Goal: Information Seeking & Learning: Learn about a topic

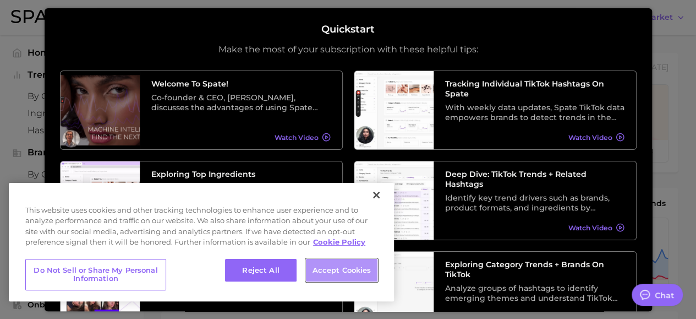
click at [338, 268] on button "Accept Cookies" at bounding box center [342, 270] width 72 height 23
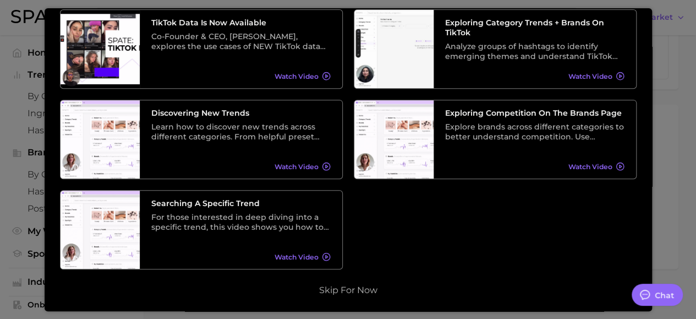
scroll to position [555, 0]
click at [361, 284] on button "Skip for now" at bounding box center [348, 289] width 65 height 11
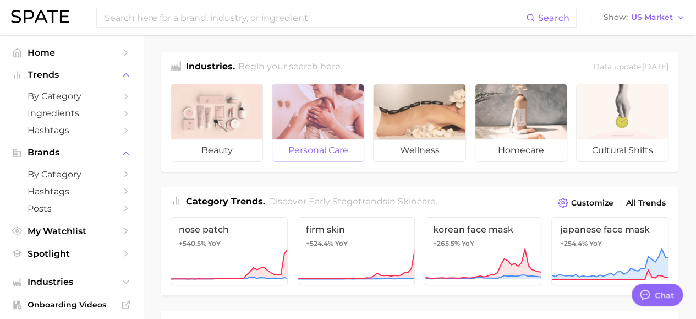
scroll to position [0, 0]
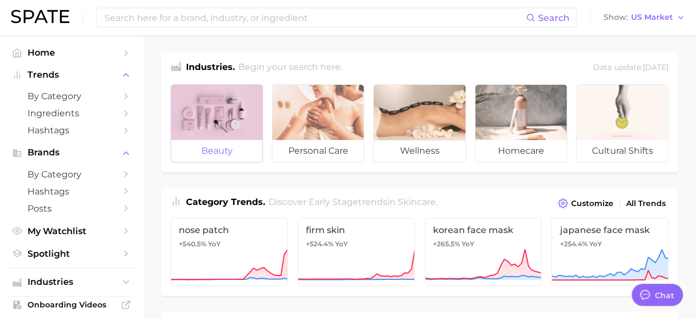
click at [211, 153] on span "beauty" at bounding box center [216, 151] width 91 height 22
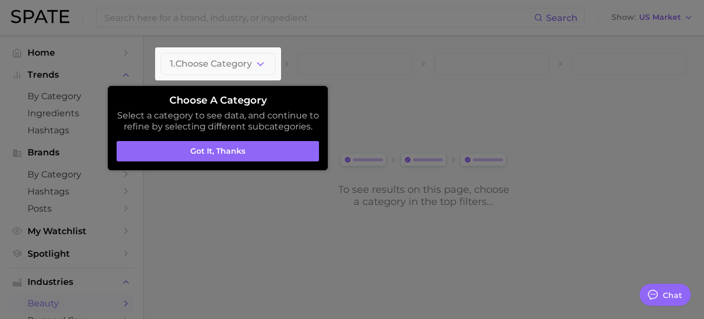
click at [211, 153] on button "Got it, thanks" at bounding box center [218, 151] width 202 height 21
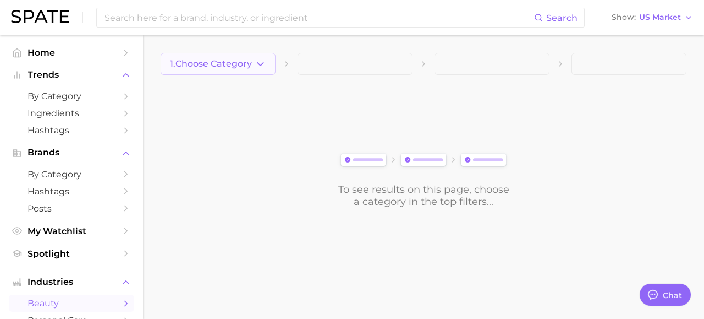
click at [260, 65] on polyline "button" at bounding box center [260, 63] width 6 height 3
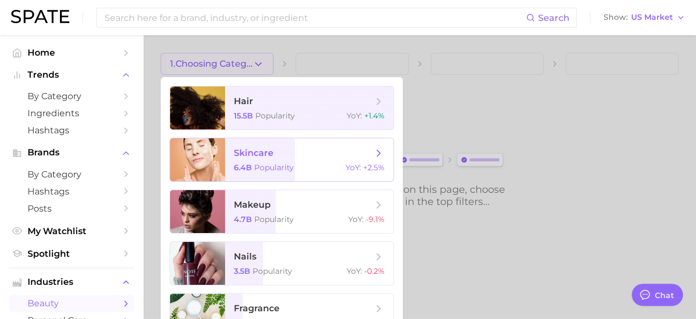
click at [256, 153] on span "skincare" at bounding box center [254, 152] width 40 height 10
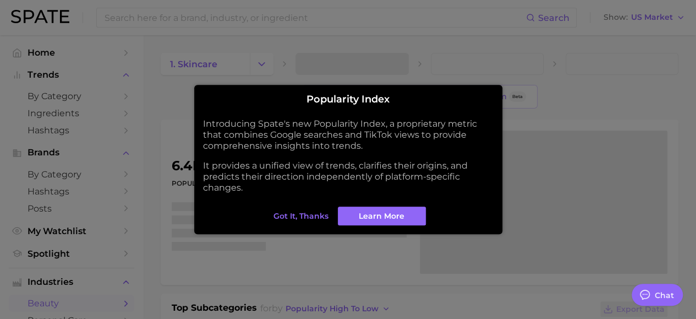
type textarea "x"
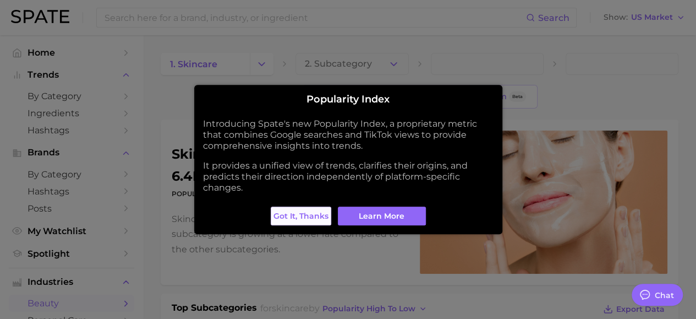
click at [294, 216] on span "Got it, thanks" at bounding box center [300, 215] width 55 height 9
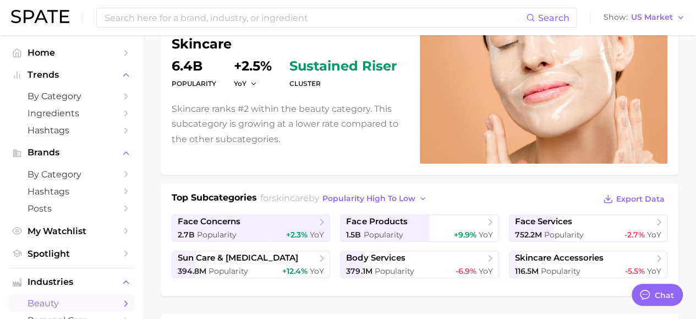
scroll to position [165, 0]
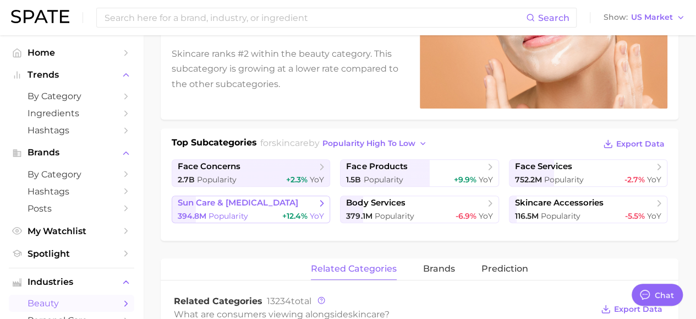
click at [264, 202] on span "sun care & [MEDICAL_DATA]" at bounding box center [247, 203] width 139 height 11
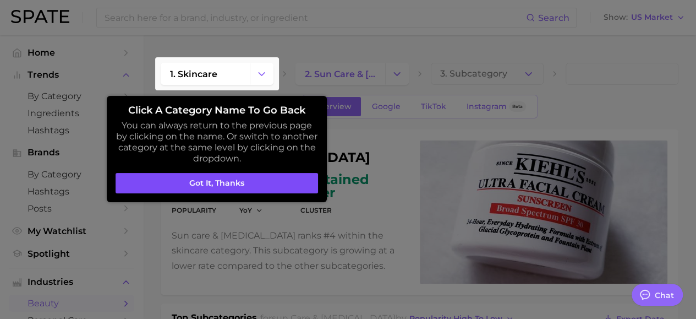
click at [265, 185] on button "Got it, thanks" at bounding box center [217, 183] width 202 height 21
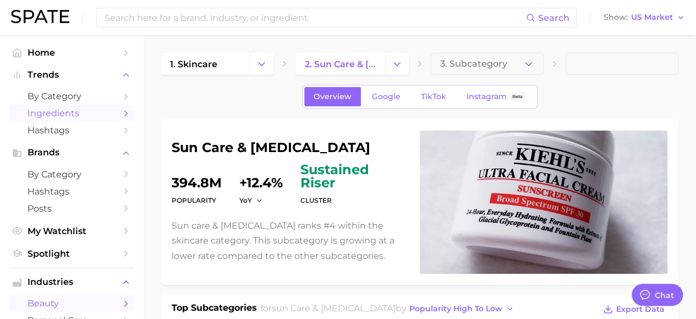
click at [65, 117] on span "Ingredients" at bounding box center [72, 113] width 88 height 10
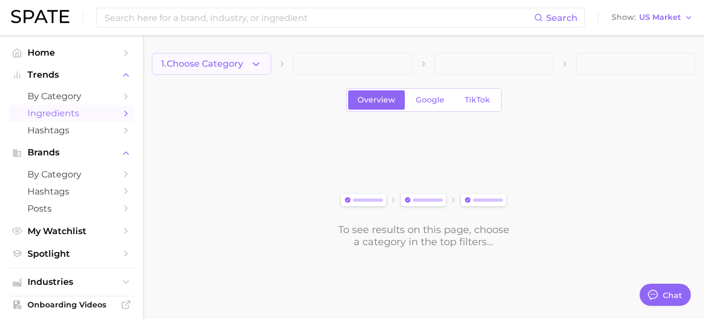
click at [253, 63] on icon "button" at bounding box center [256, 64] width 12 height 12
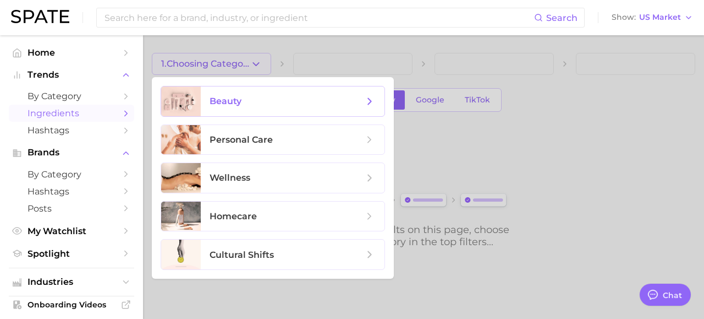
click at [248, 108] on span "beauty" at bounding box center [293, 101] width 184 height 30
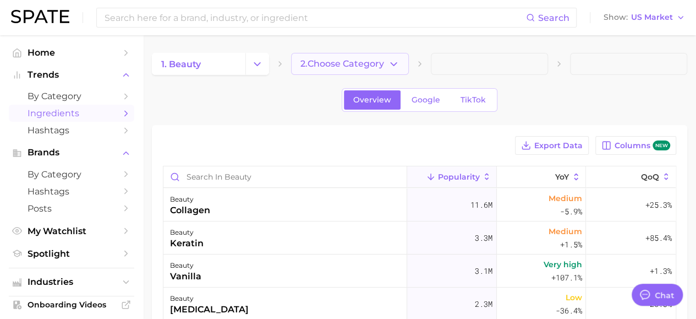
click at [380, 66] on span "2. Choose Category" at bounding box center [342, 64] width 84 height 10
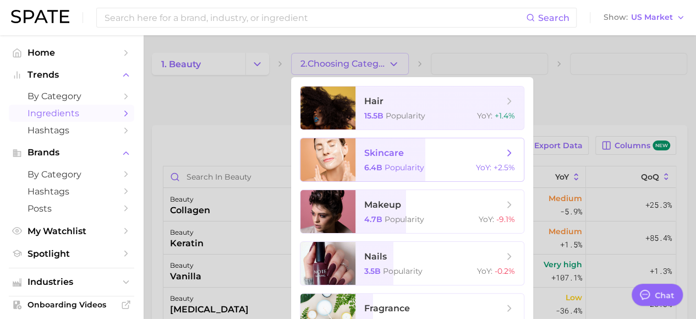
click at [403, 149] on span "skincare" at bounding box center [384, 152] width 40 height 10
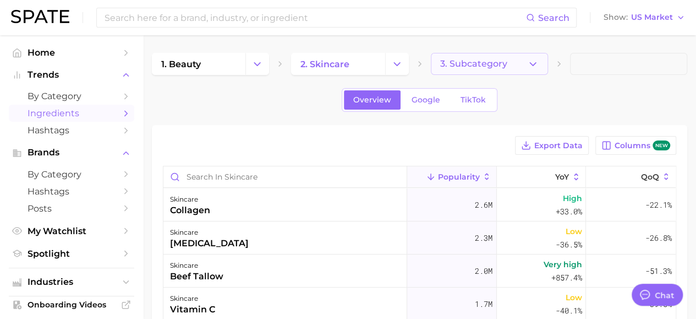
click at [536, 62] on icon "button" at bounding box center [533, 64] width 12 height 12
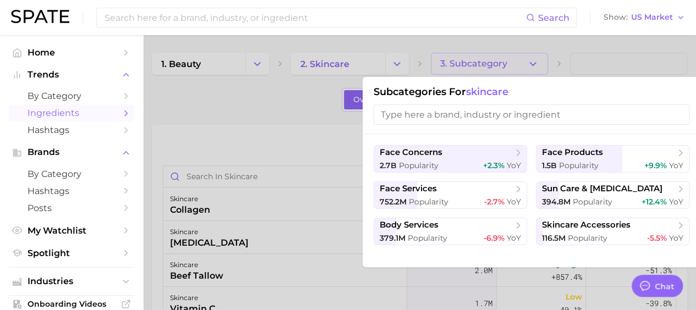
click at [292, 127] on div at bounding box center [348, 155] width 696 height 310
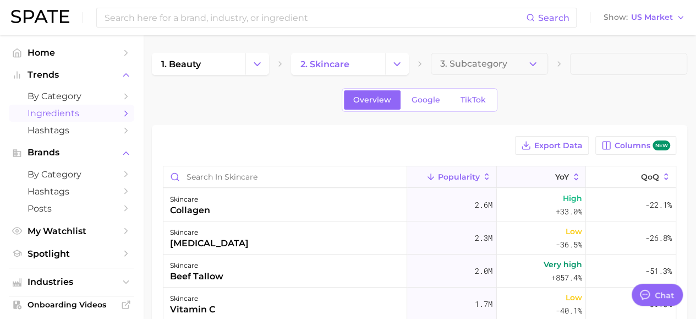
click at [571, 179] on icon at bounding box center [576, 177] width 10 height 10
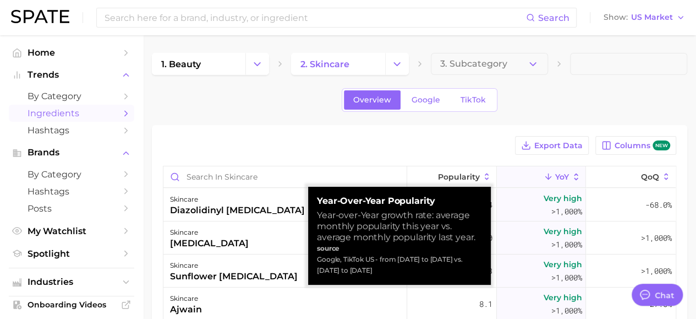
click at [571, 179] on icon at bounding box center [576, 177] width 10 height 10
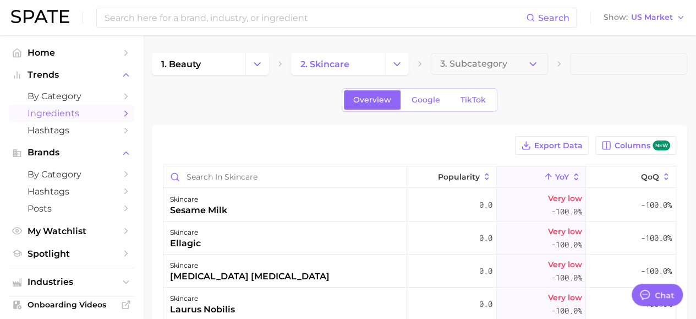
click at [571, 173] on icon at bounding box center [576, 177] width 10 height 10
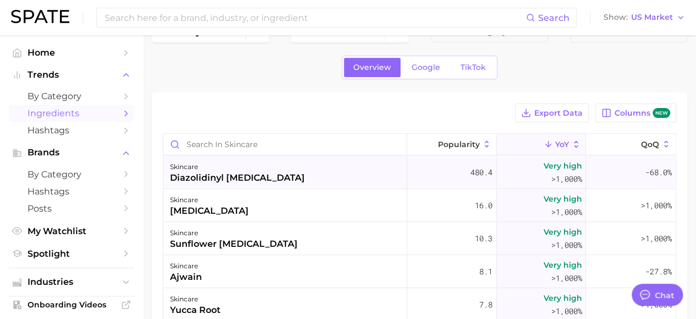
scroll to position [55, 0]
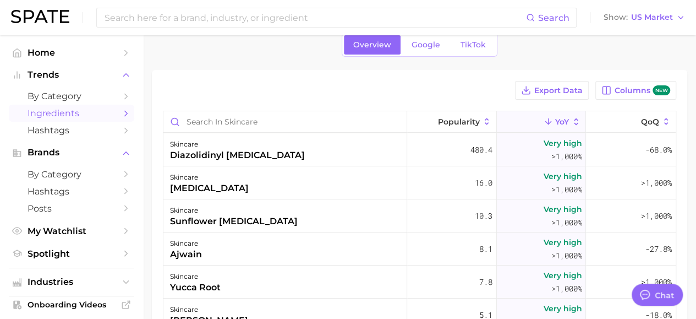
click at [571, 117] on icon at bounding box center [576, 122] width 10 height 10
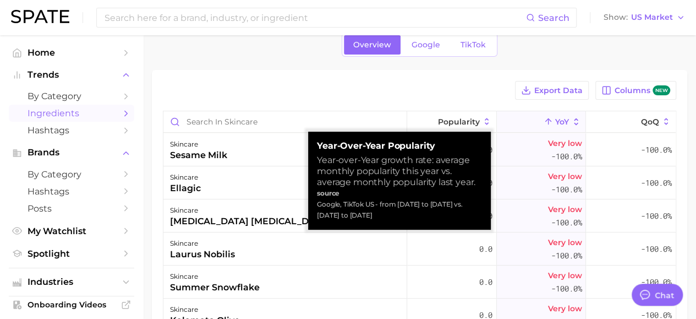
click at [571, 117] on icon at bounding box center [576, 122] width 10 height 10
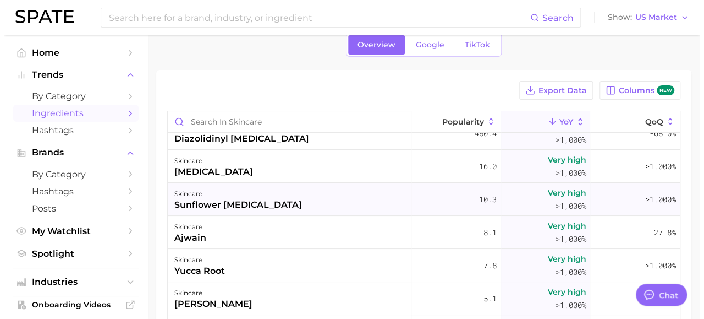
scroll to position [0, 0]
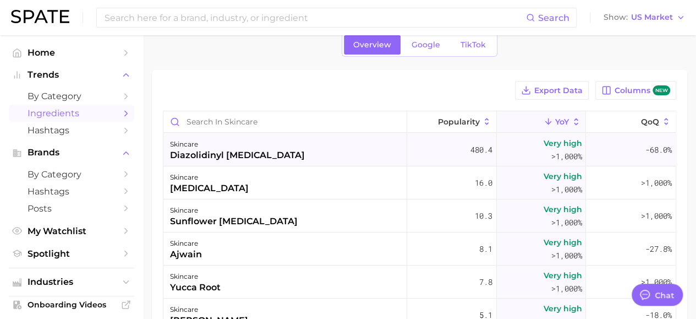
click at [286, 154] on div "skincare diazolidinyl [MEDICAL_DATA]" at bounding box center [285, 149] width 244 height 33
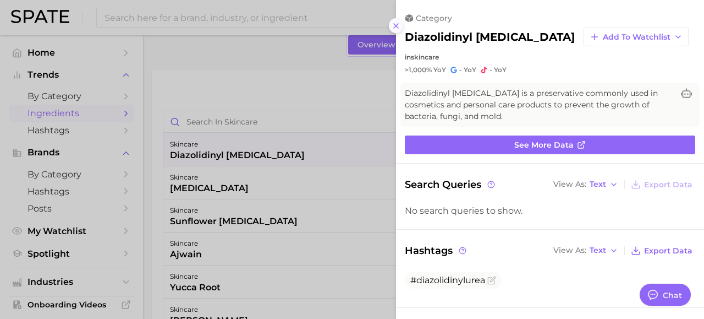
click at [397, 29] on icon at bounding box center [396, 25] width 9 height 9
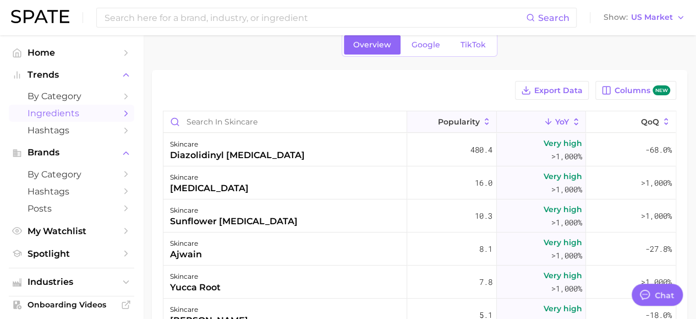
click at [448, 120] on span "Popularity" at bounding box center [459, 121] width 42 height 9
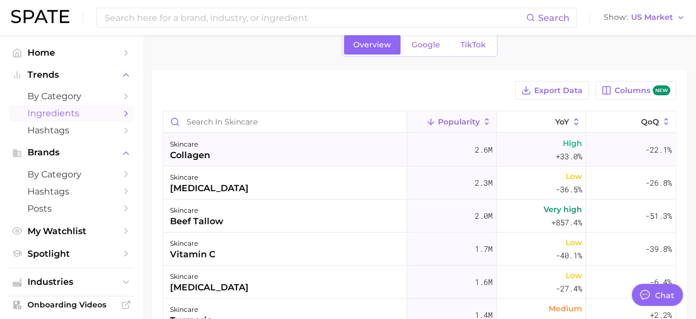
click at [302, 148] on div "skincare collagen" at bounding box center [285, 149] width 244 height 33
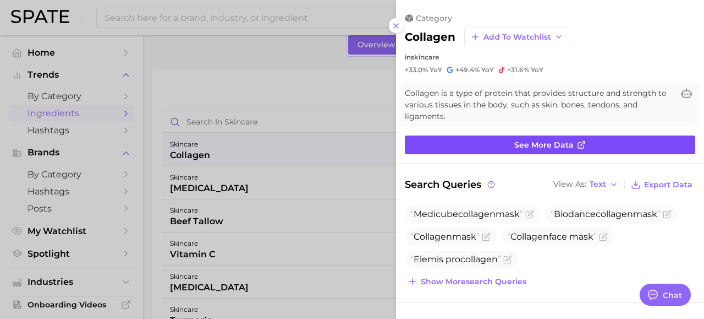
click at [504, 144] on link "See more data" at bounding box center [550, 144] width 290 height 19
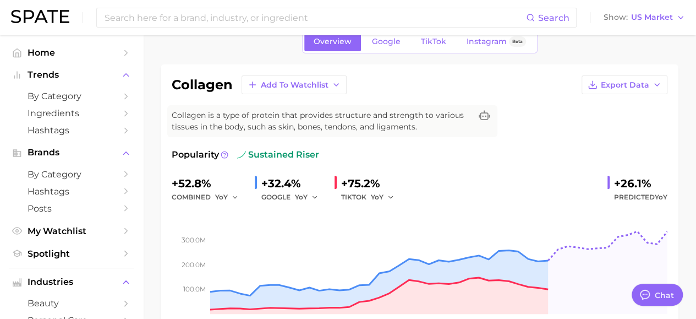
scroll to position [110, 0]
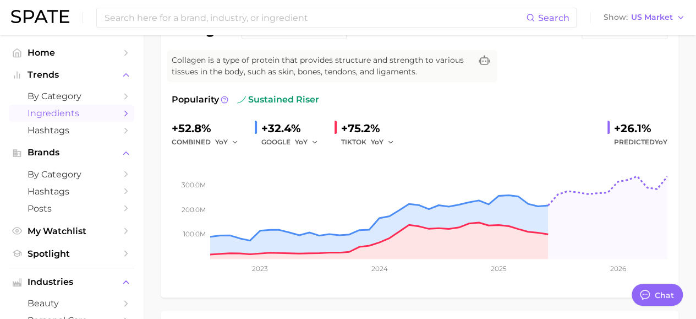
click at [64, 118] on span "Ingredients" at bounding box center [72, 113] width 88 height 10
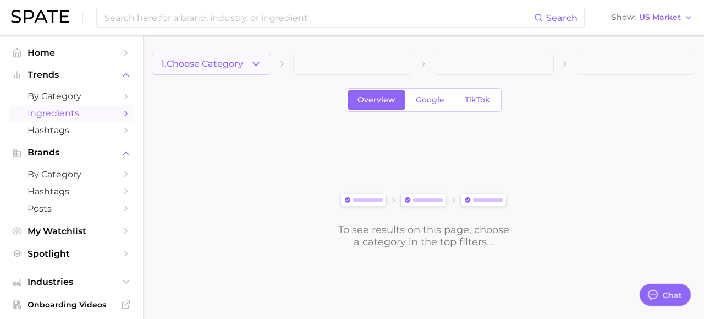
click at [262, 57] on button "1. Choose Category" at bounding box center [211, 64] width 119 height 22
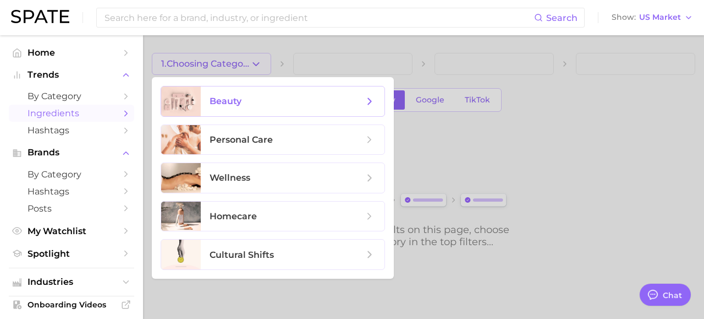
click at [246, 107] on span "beauty" at bounding box center [293, 101] width 184 height 30
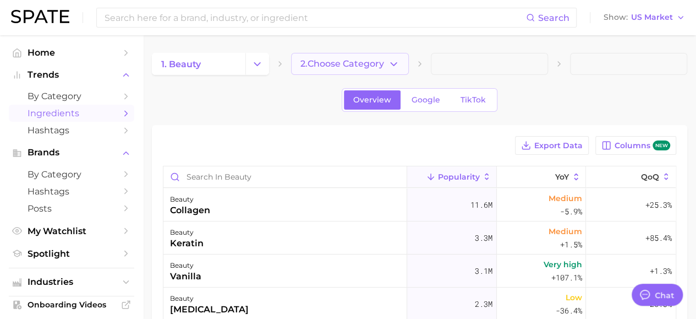
click at [372, 64] on span "2. Choose Category" at bounding box center [342, 64] width 84 height 10
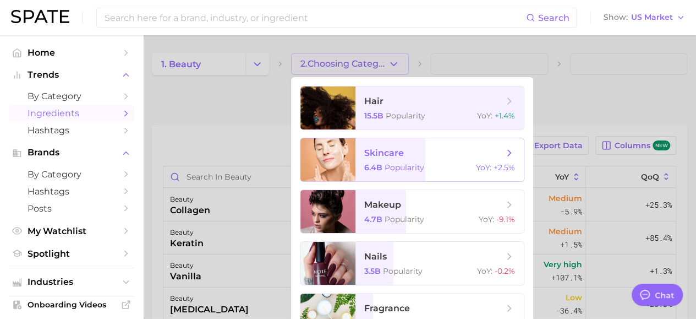
click at [390, 160] on span "skincare 6.4b Popularity YoY : +2.5%" at bounding box center [439, 159] width 168 height 43
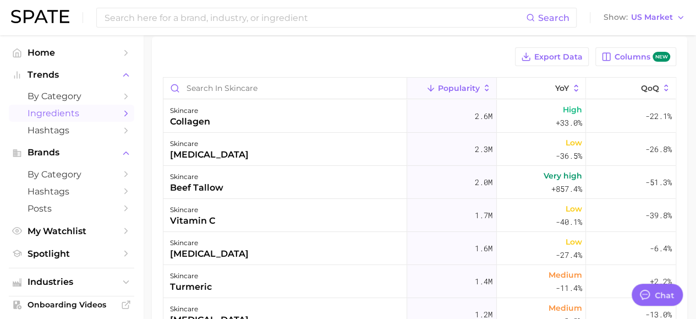
scroll to position [87, 0]
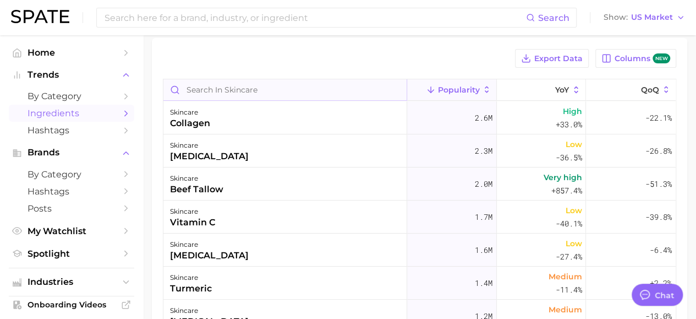
click at [240, 87] on input "Search in skincare" at bounding box center [284, 89] width 243 height 21
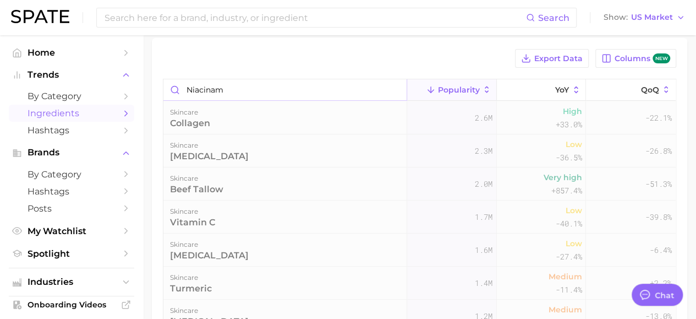
scroll to position [1, 0]
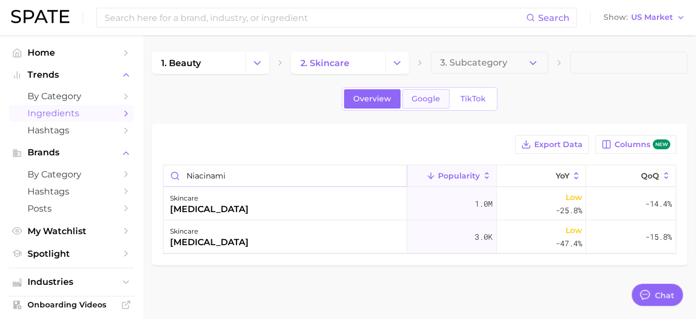
type input "niacinami"
click at [421, 96] on span "Google" at bounding box center [426, 98] width 29 height 9
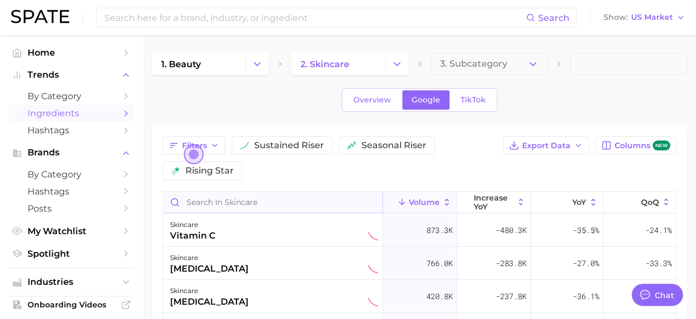
click at [282, 201] on input "Search in skincare" at bounding box center [272, 201] width 219 height 21
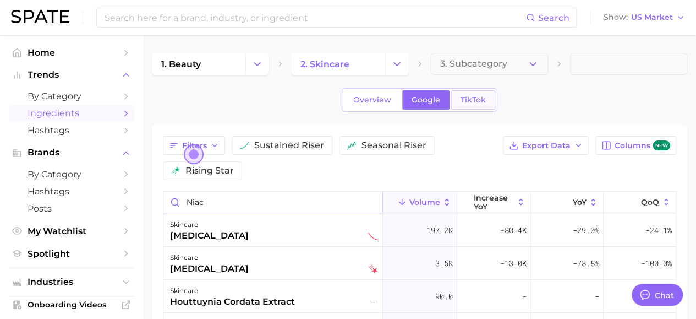
type input "niac"
click at [472, 104] on link "TikTok" at bounding box center [473, 99] width 44 height 19
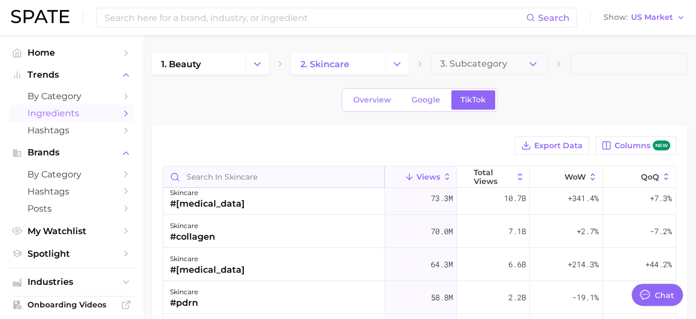
scroll to position [55, 0]
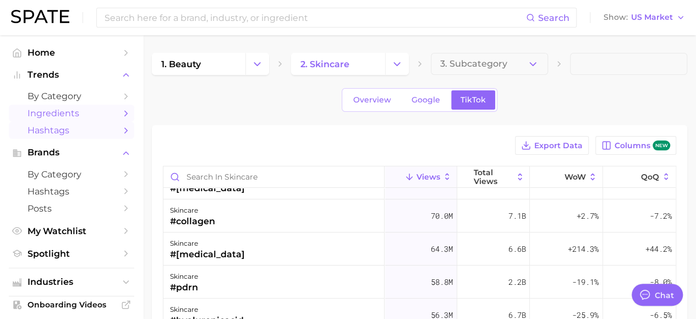
click at [51, 134] on span "Hashtags" at bounding box center [72, 130] width 88 height 10
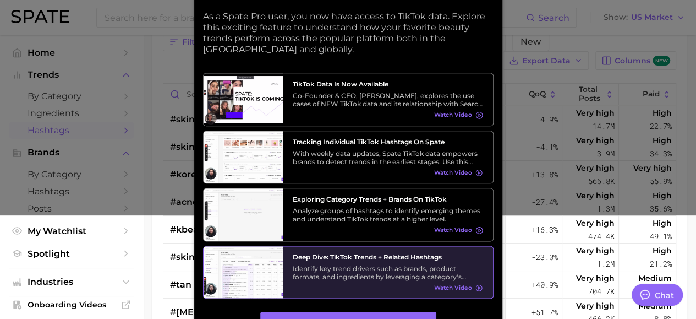
scroll to position [110, 0]
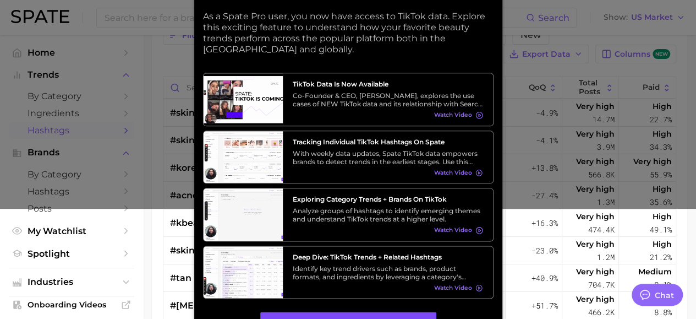
click at [383, 312] on button "Got it, thanks" at bounding box center [348, 322] width 176 height 21
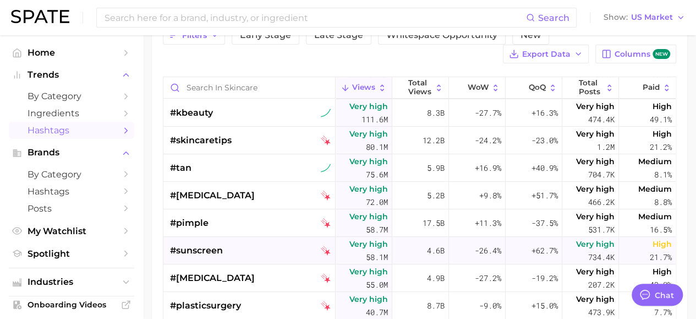
scroll to position [0, 0]
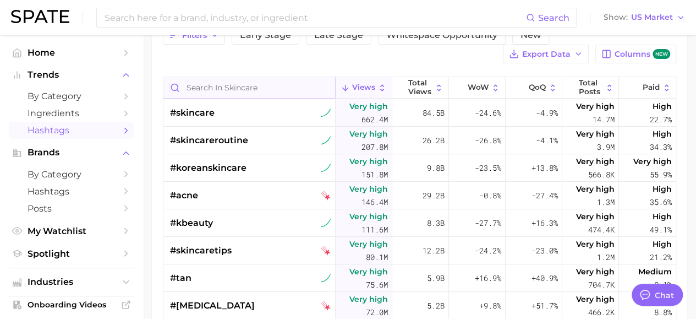
click at [221, 89] on input "Search in skincare" at bounding box center [249, 87] width 172 height 21
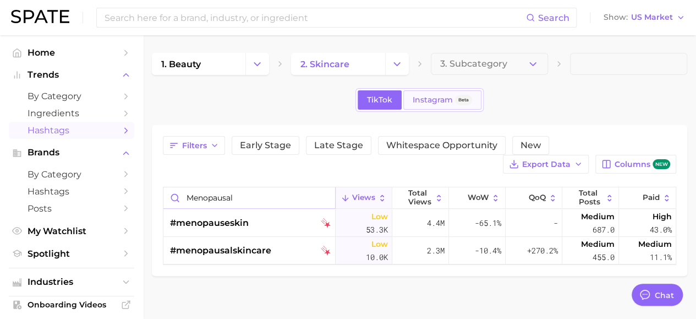
type input "menopausal"
click at [417, 107] on link "Instagram Beta" at bounding box center [442, 99] width 78 height 19
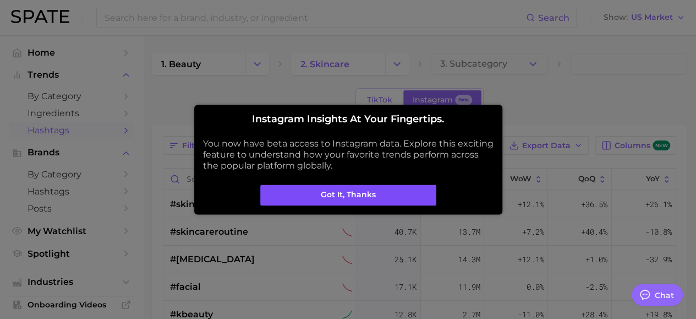
click at [374, 196] on button "Got it, thanks" at bounding box center [348, 194] width 176 height 21
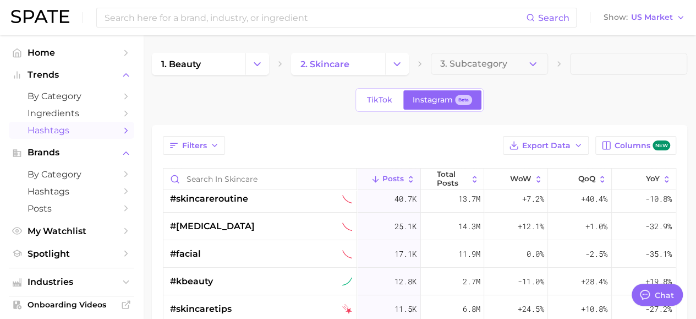
scroll to position [55, 0]
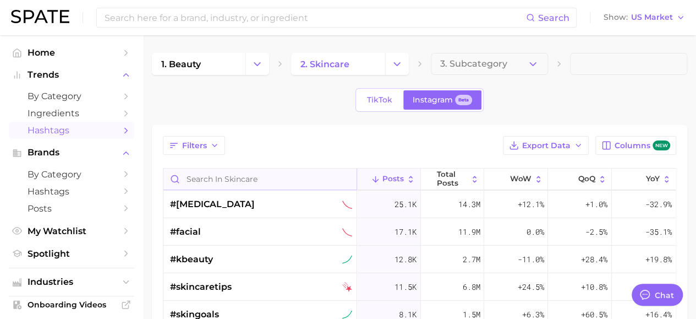
click at [241, 181] on input "Search in skincare" at bounding box center [259, 178] width 193 height 21
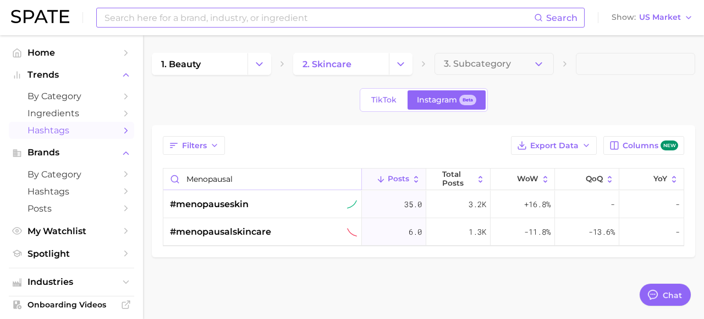
type input "menopausal"
click at [166, 15] on input at bounding box center [318, 17] width 431 height 19
click at [73, 95] on span "by Category" at bounding box center [72, 96] width 88 height 10
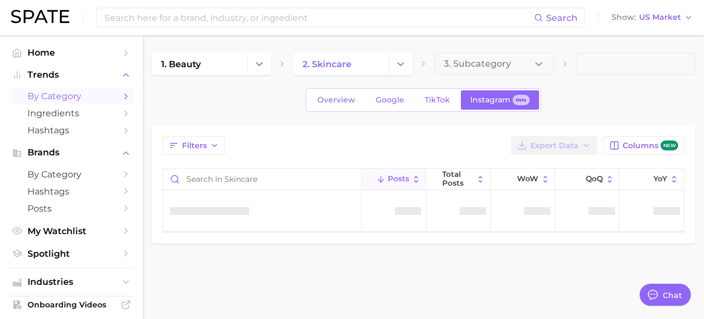
click at [66, 95] on span "by Category" at bounding box center [72, 96] width 88 height 10
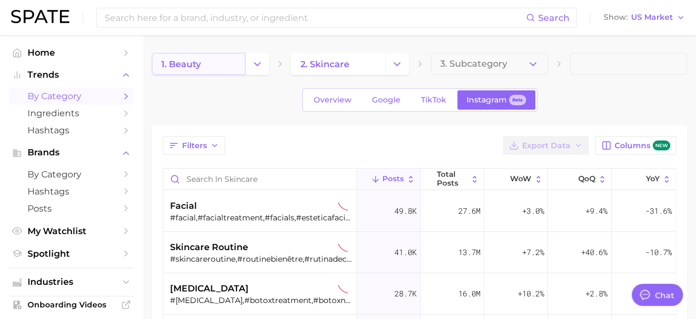
type textarea "x"
click at [261, 65] on icon "Change Category" at bounding box center [257, 64] width 12 height 12
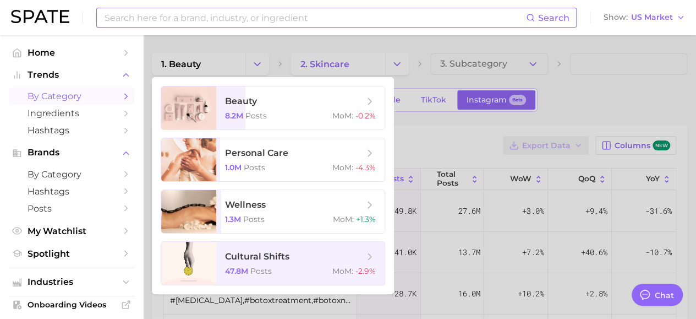
click at [236, 15] on input at bounding box center [314, 17] width 423 height 19
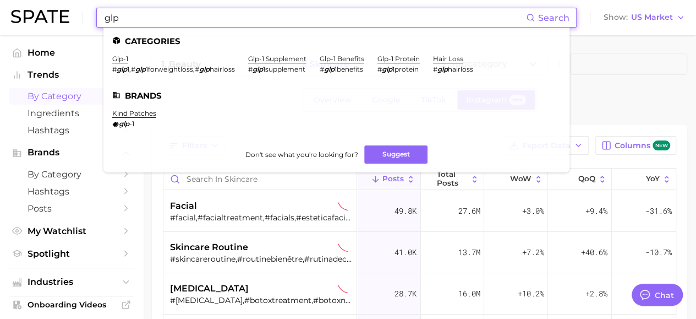
type input "glp"
click at [639, 82] on div "1. beauty 2. skincare 3. Subcategory Overview Google TikTok Instagram Beta Filt…" at bounding box center [419, 275] width 535 height 445
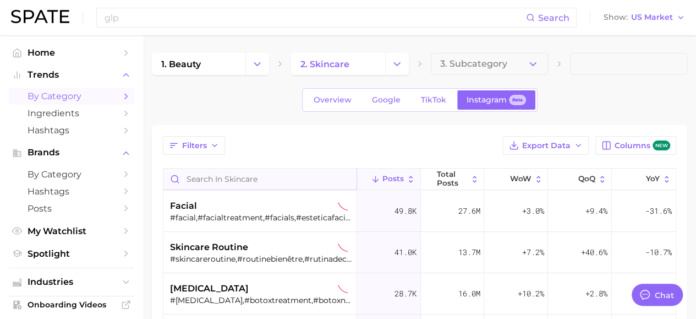
click at [254, 175] on input "Search in skincare" at bounding box center [259, 178] width 193 height 21
type input "g"
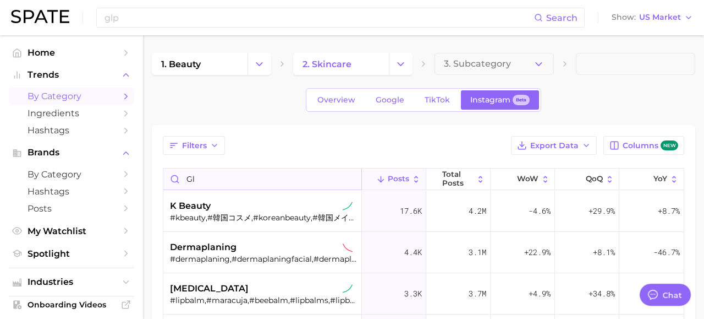
type input "g"
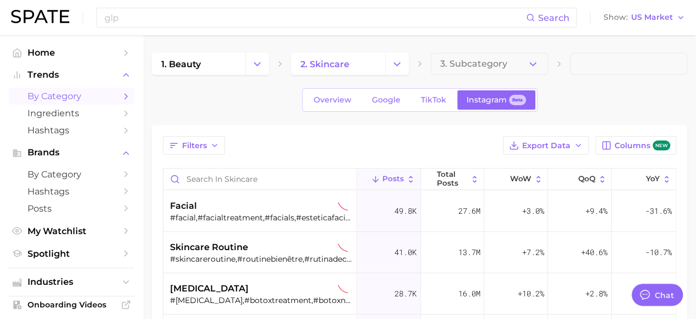
click at [59, 98] on span "by Category" at bounding box center [72, 96] width 88 height 10
click at [224, 175] on input "Search in skincare" at bounding box center [259, 178] width 193 height 21
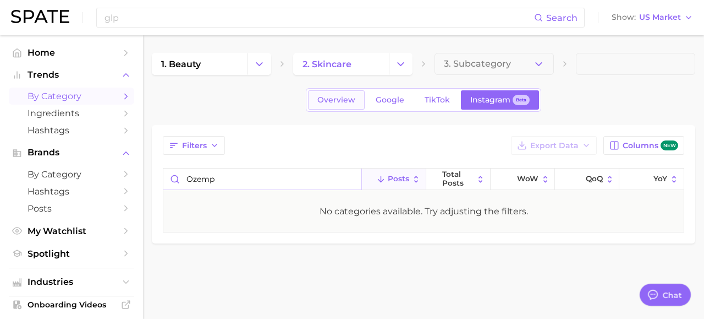
type input "ozemp"
click at [325, 95] on span "Overview" at bounding box center [336, 99] width 38 height 9
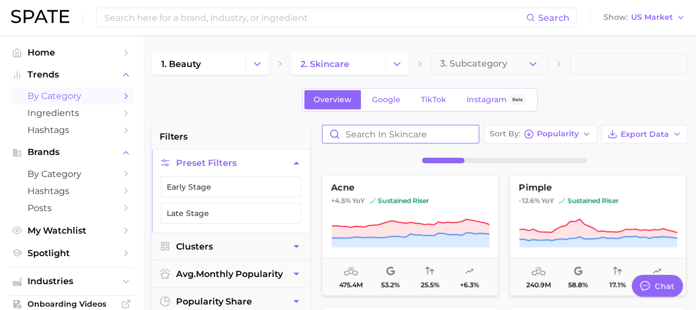
click at [363, 135] on input "Search in skincare" at bounding box center [400, 134] width 156 height 18
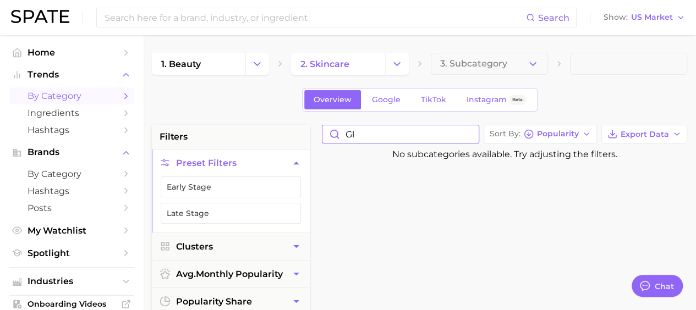
type input "g"
type input "o"
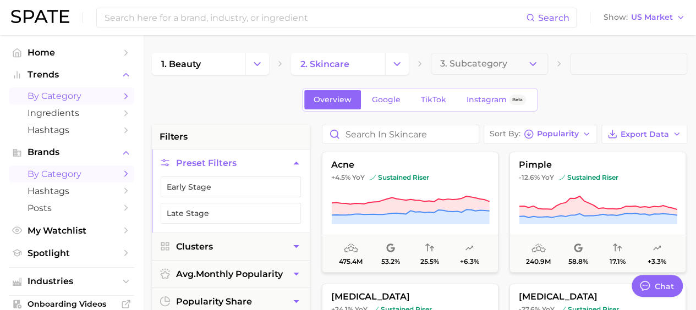
click at [67, 177] on span "by Category" at bounding box center [72, 174] width 88 height 10
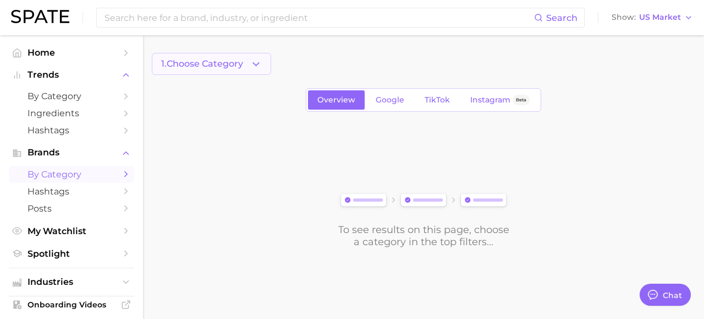
click at [253, 61] on icon "button" at bounding box center [256, 64] width 12 height 12
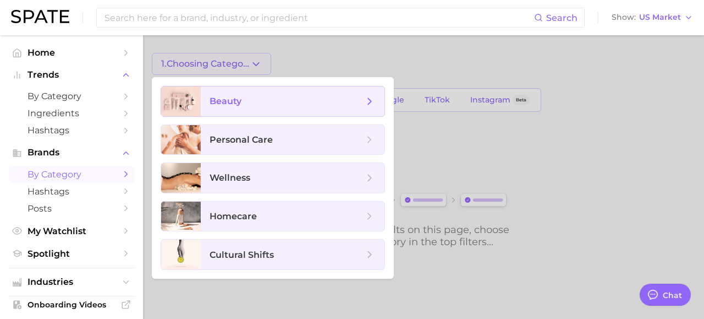
click at [256, 100] on span "beauty" at bounding box center [287, 101] width 154 height 12
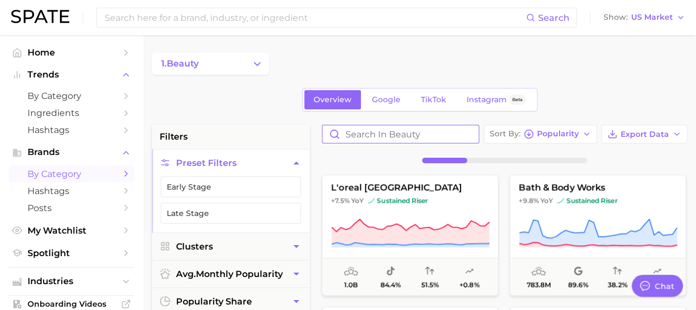
click at [395, 137] on input "Search in beauty" at bounding box center [400, 134] width 156 height 18
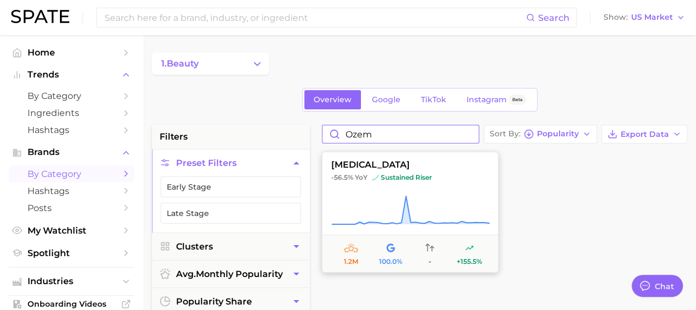
type input "ozem"
click at [376, 204] on icon at bounding box center [410, 210] width 158 height 31
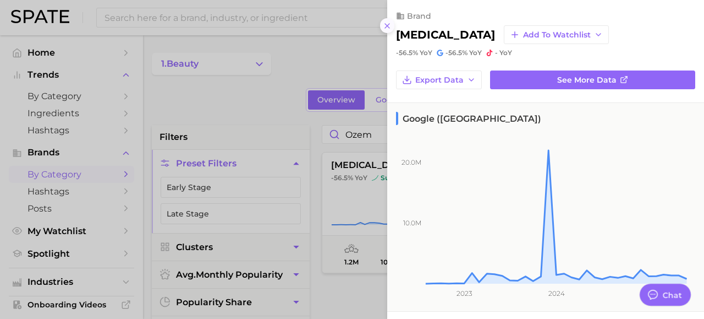
click at [386, 25] on line at bounding box center [387, 26] width 4 height 4
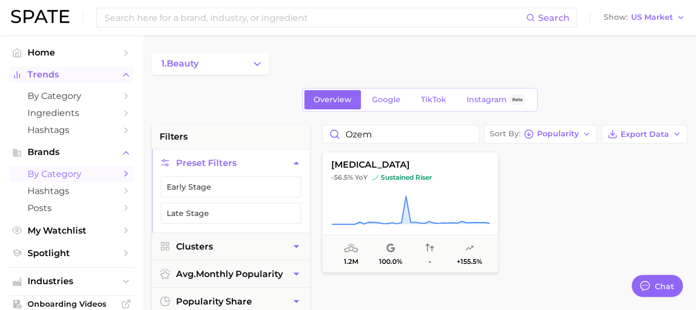
click at [44, 74] on span "Trends" at bounding box center [72, 75] width 88 height 10
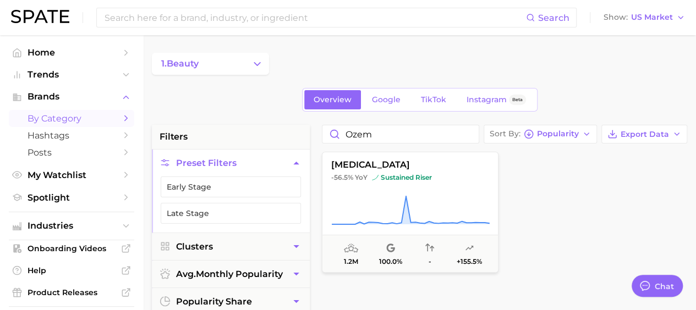
click at [48, 122] on span "by Category" at bounding box center [72, 118] width 88 height 10
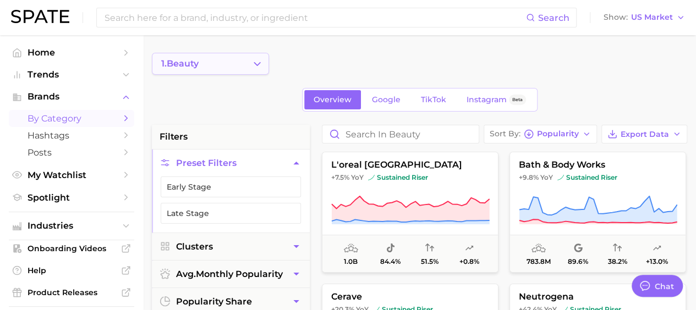
click at [257, 62] on icon "Change Category" at bounding box center [257, 64] width 12 height 12
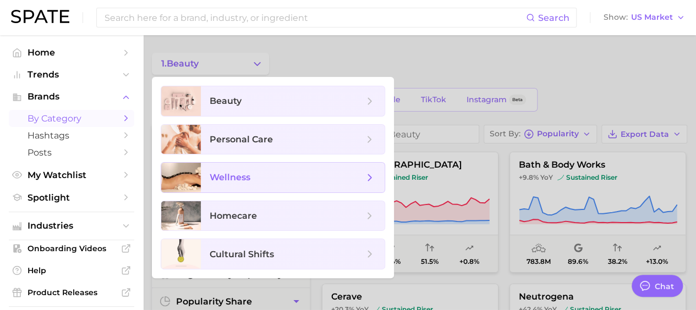
click at [243, 173] on span "wellness" at bounding box center [230, 177] width 41 height 10
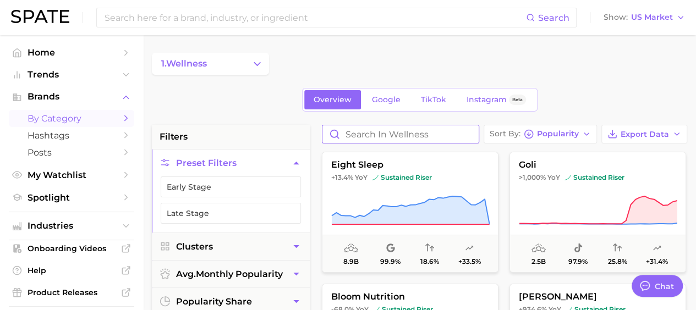
click at [369, 135] on input "Search in wellness" at bounding box center [400, 134] width 156 height 18
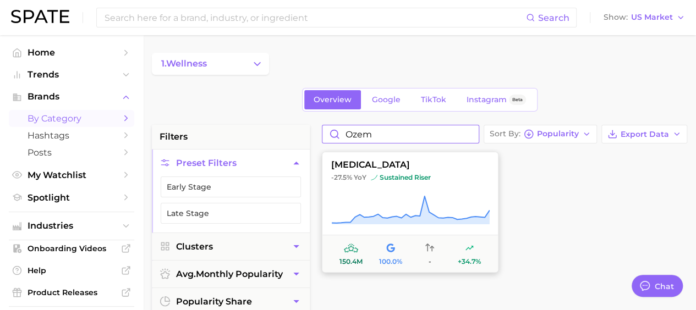
type input "ozem"
click at [379, 200] on icon at bounding box center [410, 210] width 158 height 31
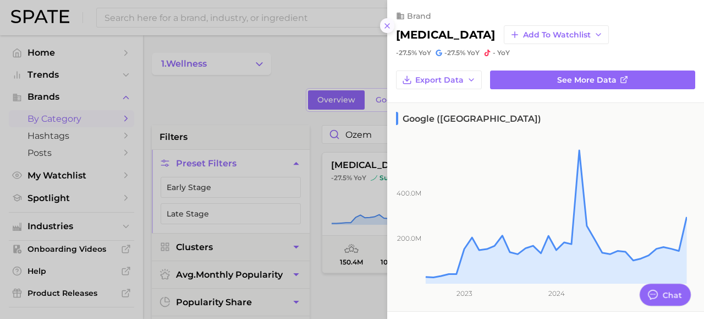
click at [387, 26] on icon at bounding box center [387, 25] width 9 height 9
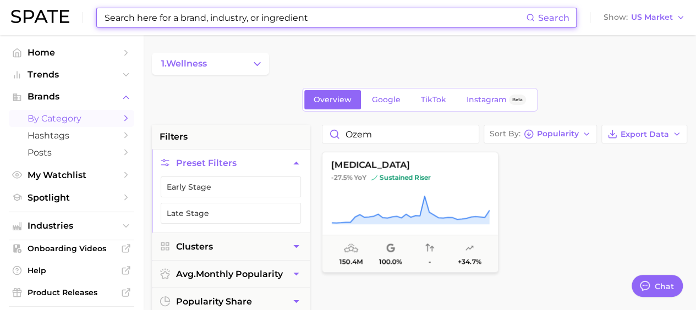
click at [150, 17] on input at bounding box center [314, 17] width 423 height 19
click at [50, 74] on span "Trends" at bounding box center [72, 75] width 88 height 10
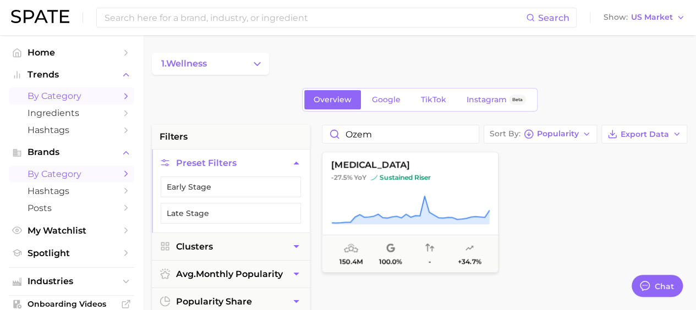
click at [53, 98] on span "by Category" at bounding box center [72, 96] width 88 height 10
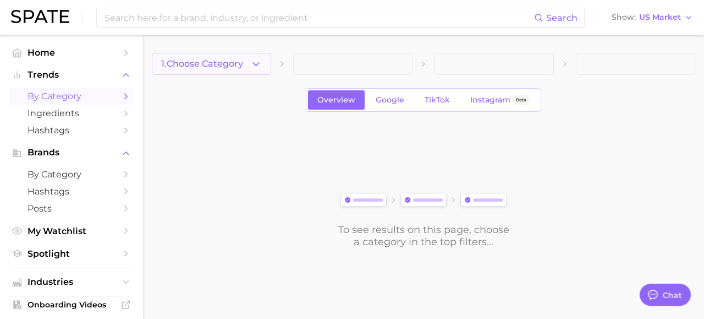
click at [252, 67] on icon "button" at bounding box center [256, 64] width 12 height 12
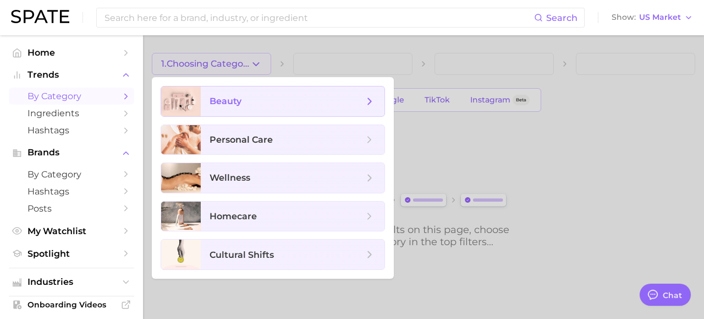
click at [252, 96] on span "beauty" at bounding box center [287, 101] width 154 height 12
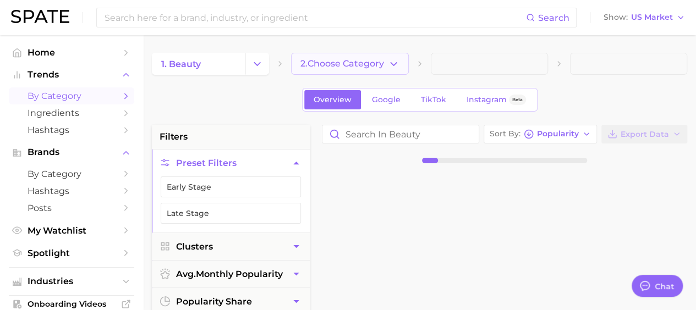
click at [341, 65] on span "2. Choose Category" at bounding box center [342, 64] width 84 height 10
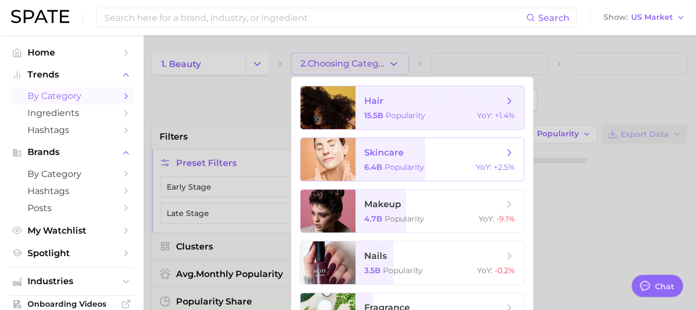
click at [389, 150] on span "skincare" at bounding box center [384, 152] width 40 height 10
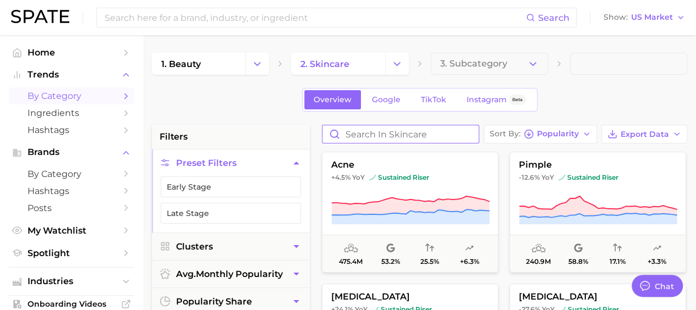
click at [366, 130] on input "Search in skincare" at bounding box center [400, 134] width 156 height 18
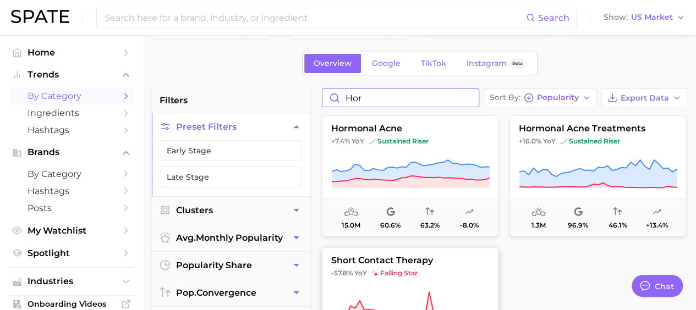
scroll to position [14, 0]
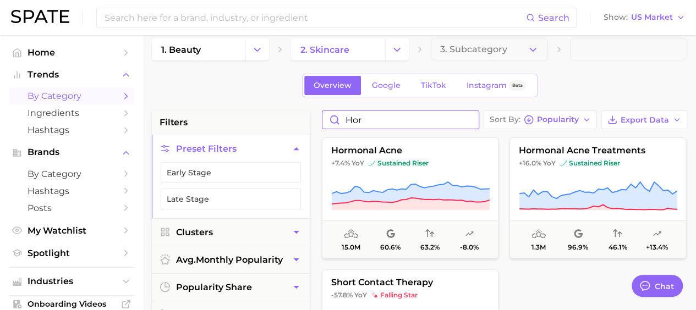
drag, startPoint x: 373, startPoint y: 122, endPoint x: 312, endPoint y: 108, distance: 62.5
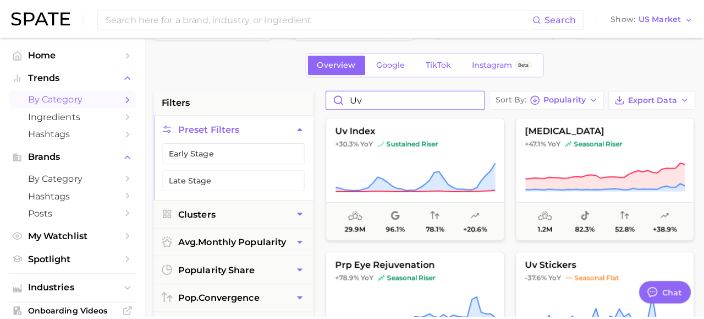
scroll to position [14, 0]
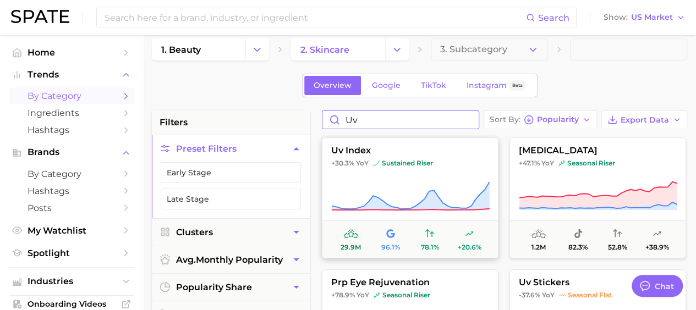
type input "uv"
click at [441, 178] on button "uv index +30.3% YoY sustained riser 29.9m 96.1% 78.1% +20.6%" at bounding box center [410, 198] width 177 height 121
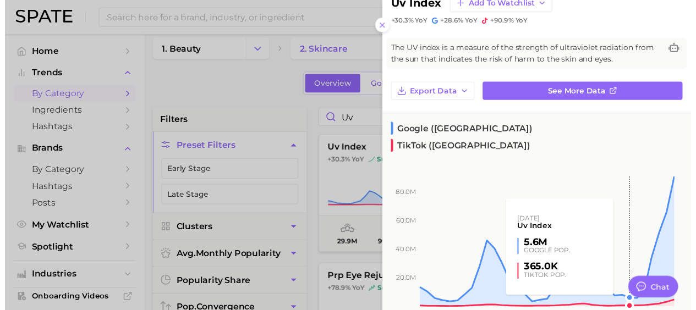
scroll to position [110, 0]
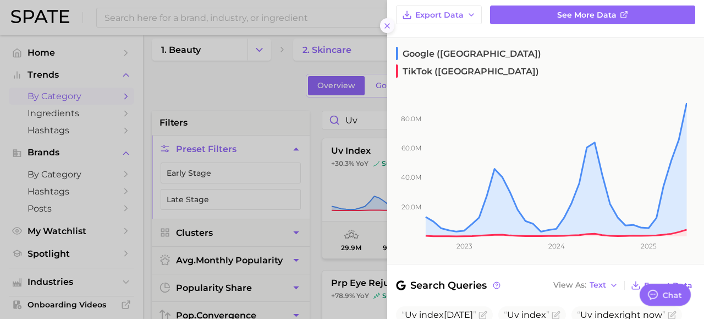
click at [386, 27] on icon at bounding box center [387, 25] width 9 height 9
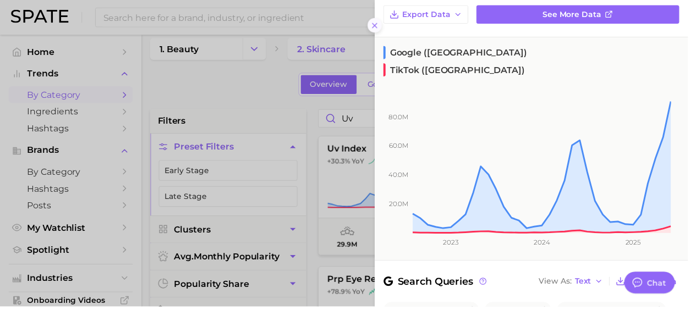
scroll to position [0, 0]
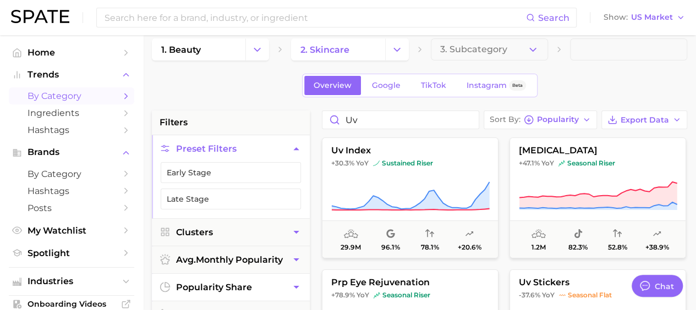
click at [226, 284] on span "popularity share" at bounding box center [214, 287] width 76 height 10
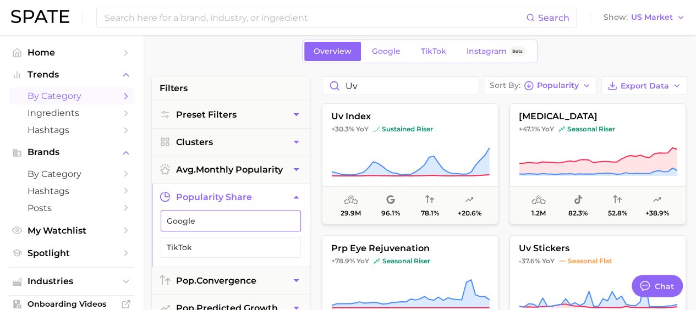
scroll to position [69, 0]
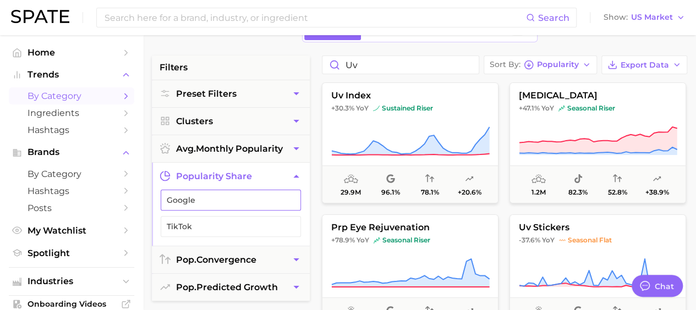
click at [217, 205] on button "Google" at bounding box center [231, 200] width 140 height 21
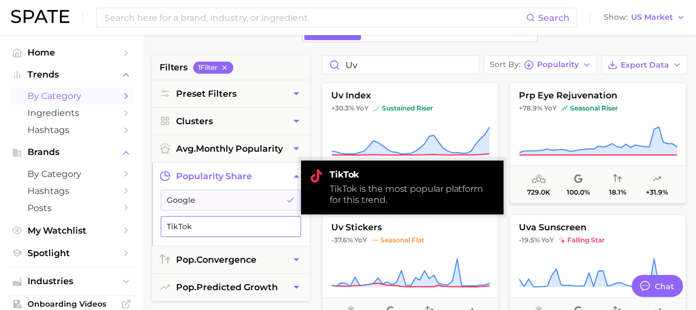
click at [255, 218] on button "TikTok" at bounding box center [231, 226] width 140 height 21
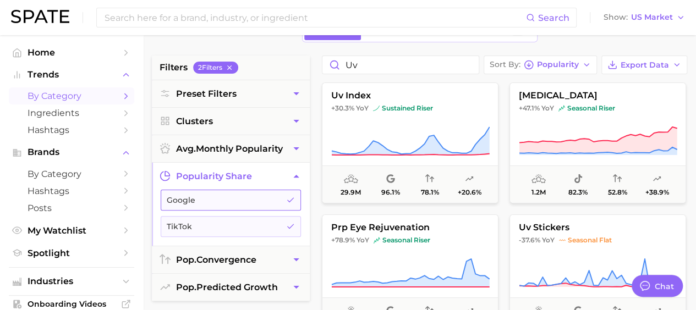
click at [287, 202] on icon "button" at bounding box center [290, 200] width 9 height 9
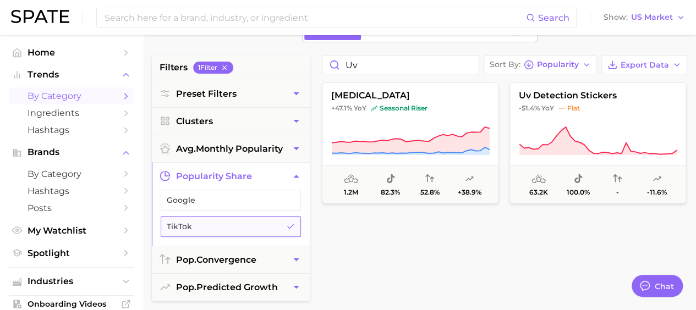
click at [289, 226] on icon "button" at bounding box center [290, 226] width 9 height 9
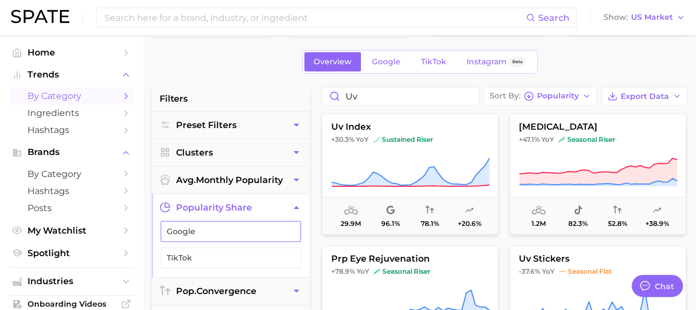
scroll to position [14, 0]
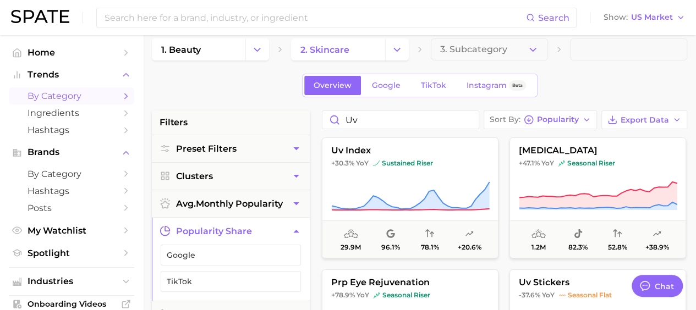
click at [300, 232] on icon "button" at bounding box center [296, 232] width 12 height 12
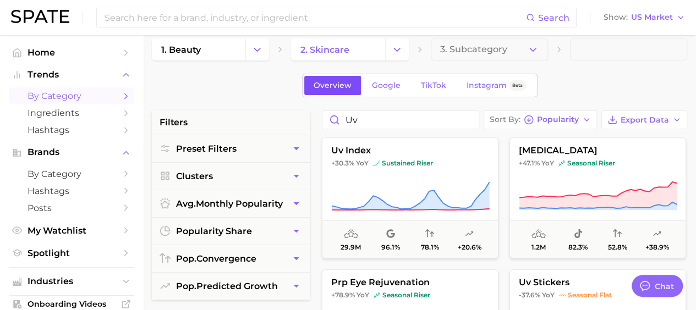
click at [328, 91] on link "Overview" at bounding box center [332, 85] width 57 height 19
click at [468, 118] on input "uv" at bounding box center [400, 120] width 156 height 18
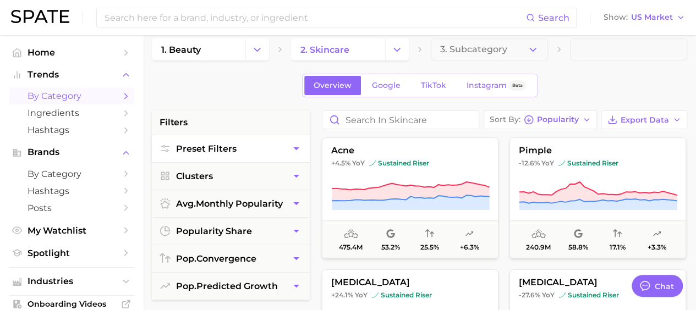
click at [194, 150] on span "Preset Filters" at bounding box center [206, 149] width 61 height 10
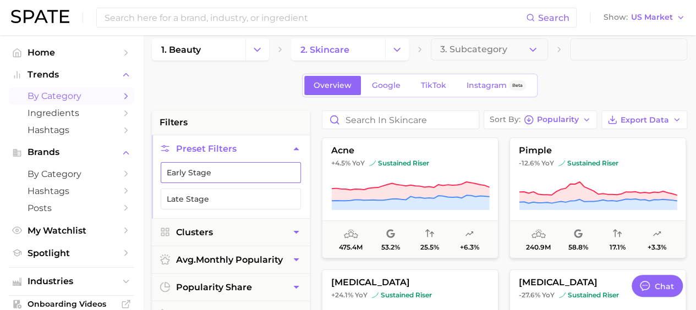
click at [199, 172] on button "Early Stage" at bounding box center [231, 172] width 140 height 21
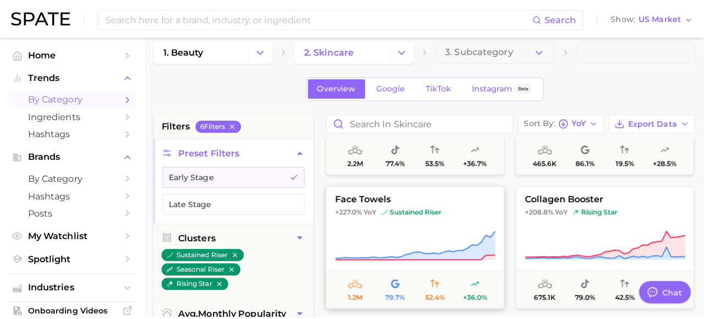
scroll to position [275, 0]
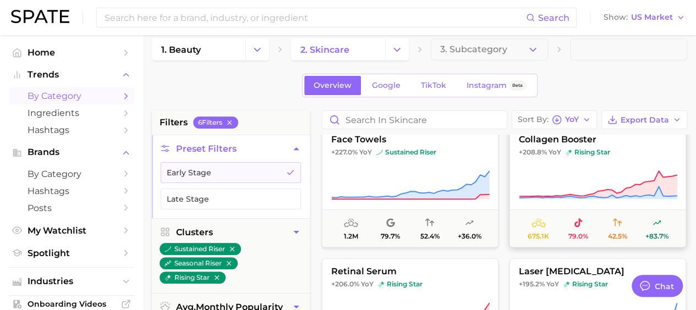
click at [582, 171] on icon at bounding box center [598, 185] width 158 height 31
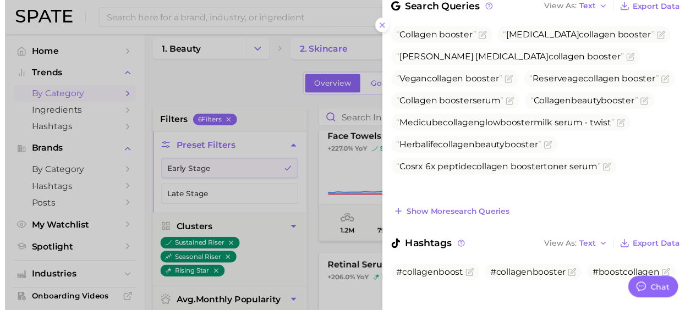
scroll to position [416, 0]
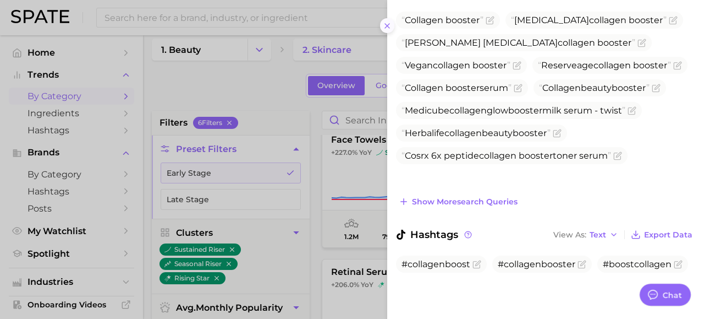
click at [387, 25] on line at bounding box center [387, 26] width 4 height 4
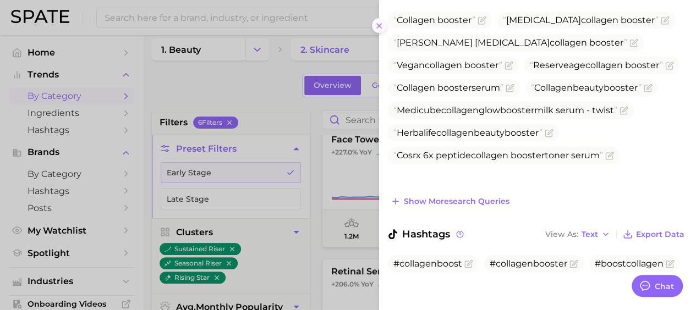
scroll to position [0, 0]
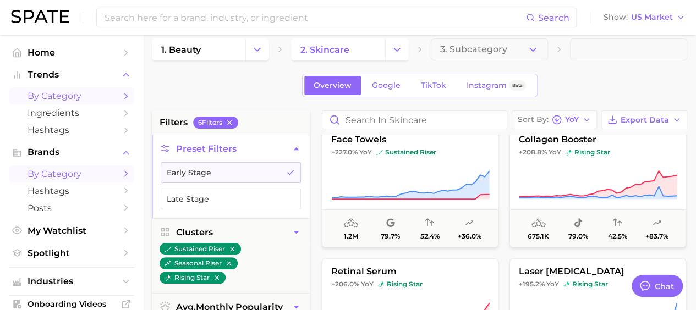
click at [54, 175] on span "by Category" at bounding box center [72, 174] width 88 height 10
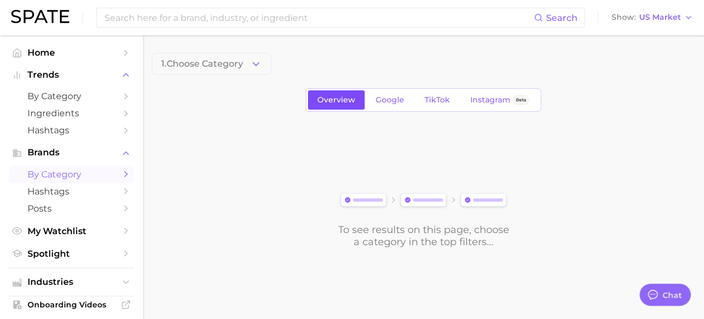
click at [340, 102] on span "Overview" at bounding box center [336, 99] width 38 height 9
click at [255, 61] on icon "button" at bounding box center [256, 64] width 12 height 12
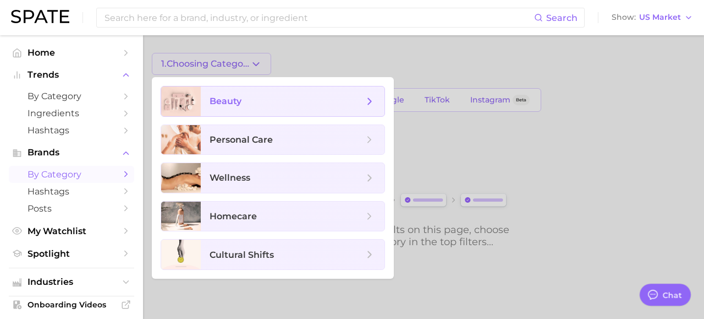
click at [255, 101] on span "beauty" at bounding box center [287, 101] width 154 height 12
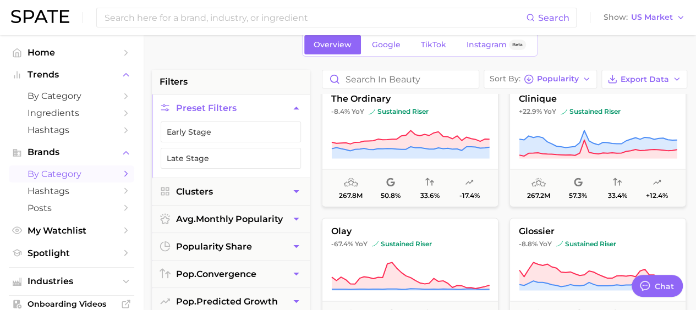
scroll to position [715, 0]
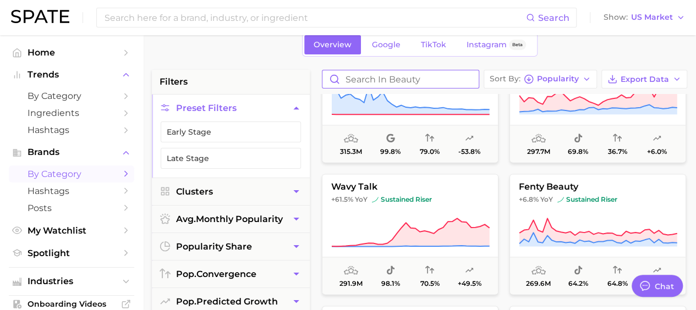
click at [376, 79] on input "Search in beauty" at bounding box center [400, 79] width 156 height 18
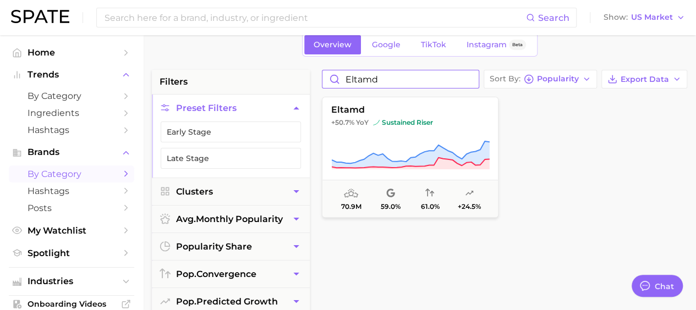
drag, startPoint x: 393, startPoint y: 78, endPoint x: 323, endPoint y: 78, distance: 69.3
click at [323, 78] on input "eltamd" at bounding box center [400, 79] width 156 height 18
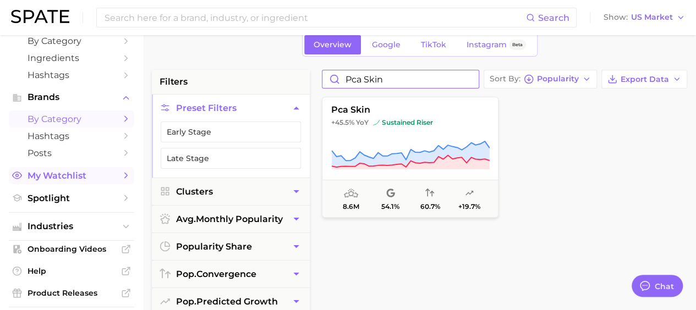
type input "pca skin"
click at [52, 179] on span "My Watchlist" at bounding box center [72, 176] width 88 height 10
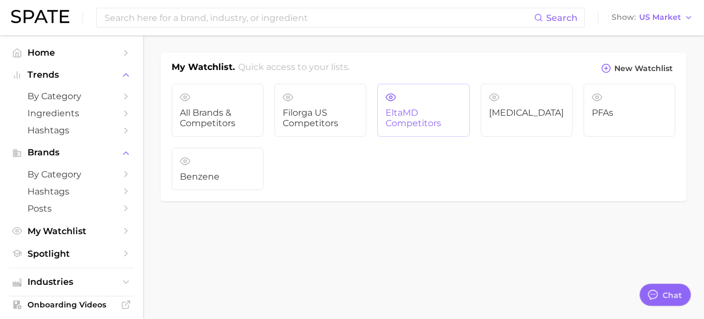
click at [398, 124] on span "EltaMD Competitors" at bounding box center [423, 118] width 75 height 20
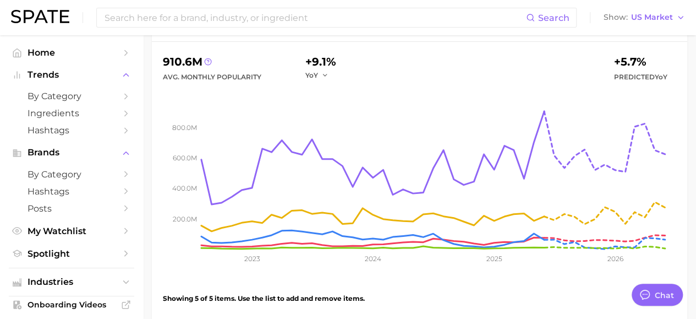
scroll to position [220, 0]
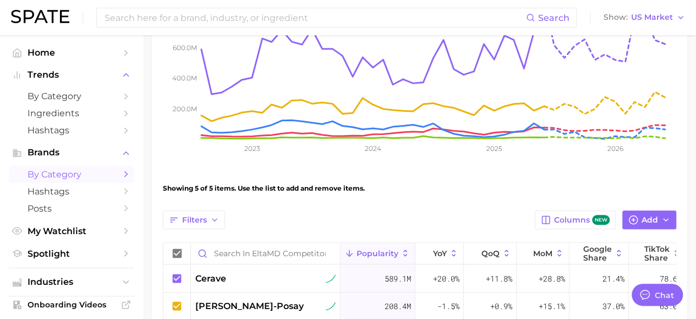
click at [56, 178] on span "by Category" at bounding box center [72, 174] width 88 height 10
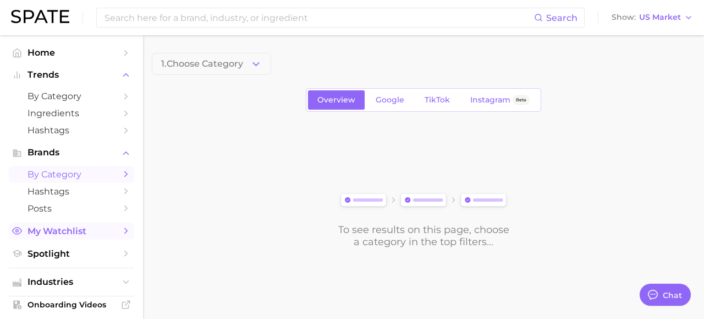
click at [64, 234] on span "My Watchlist" at bounding box center [72, 231] width 88 height 10
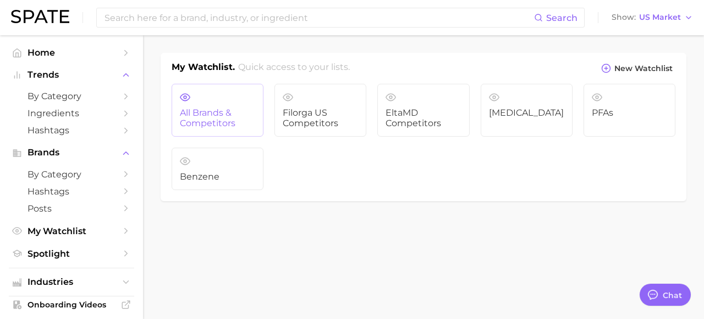
click at [212, 118] on span "All Brands & Competitors" at bounding box center [217, 118] width 75 height 20
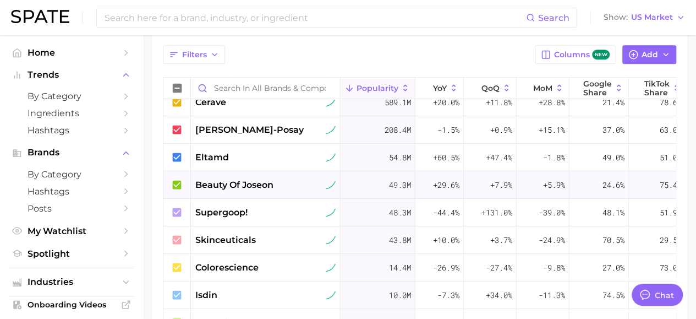
scroll to position [55, 0]
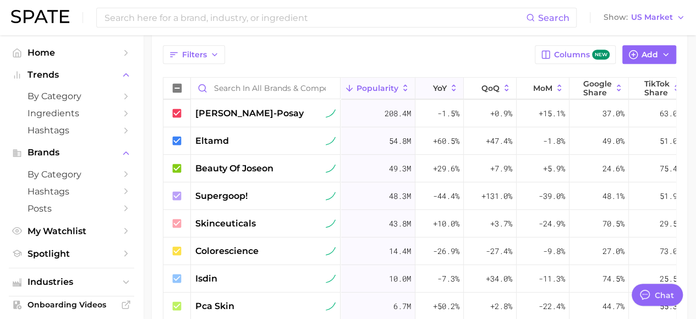
click at [431, 89] on button "YoY" at bounding box center [439, 88] width 48 height 21
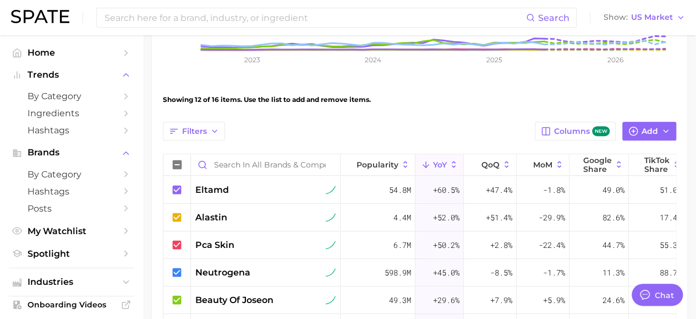
scroll to position [330, 0]
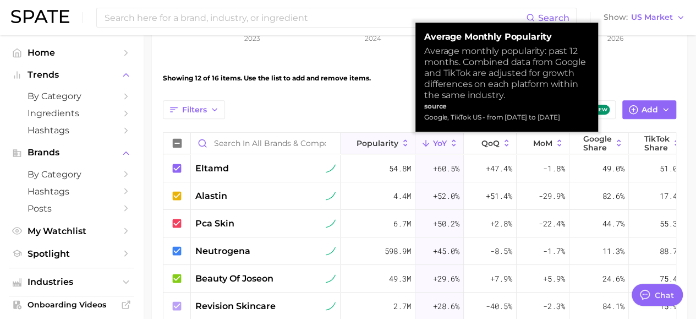
click at [385, 140] on span "Popularity" at bounding box center [377, 143] width 42 height 9
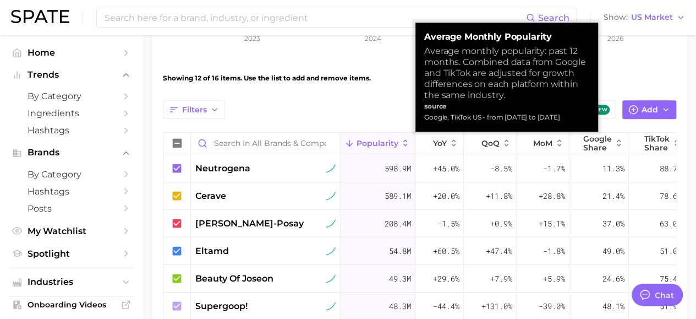
click at [621, 59] on div "View Combined Export Data 1.6b Avg. Monthly Popularity +20.3% YoY +4.4% Predict…" at bounding box center [419, 120] width 513 height 659
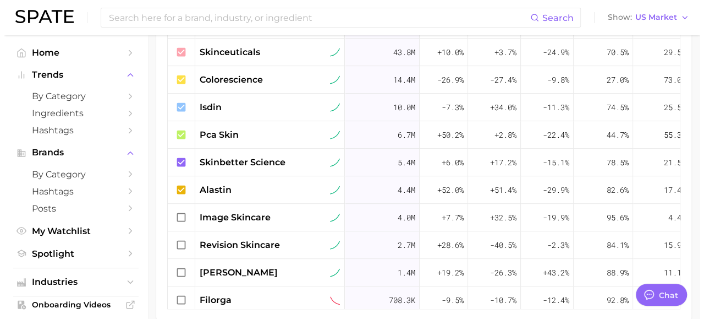
scroll to position [180, 0]
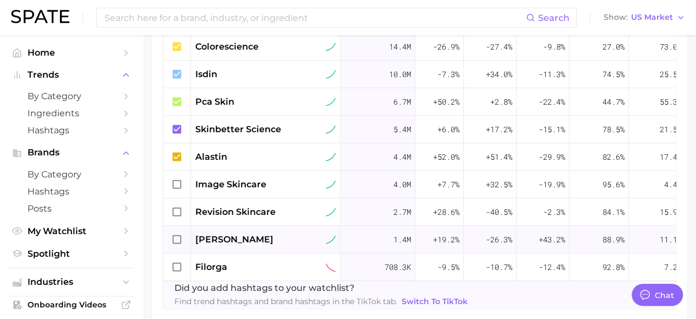
click at [272, 233] on div "[PERSON_NAME]" at bounding box center [265, 239] width 140 height 13
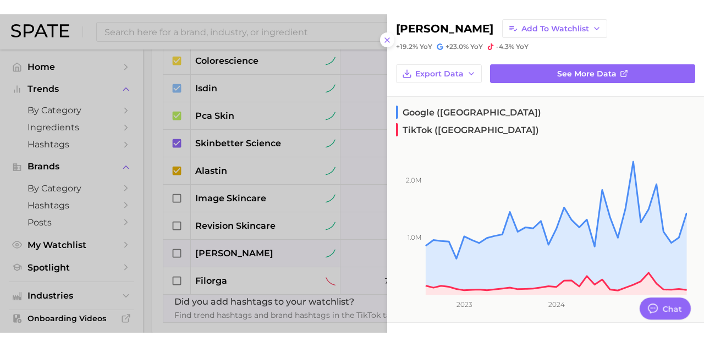
scroll to position [0, 0]
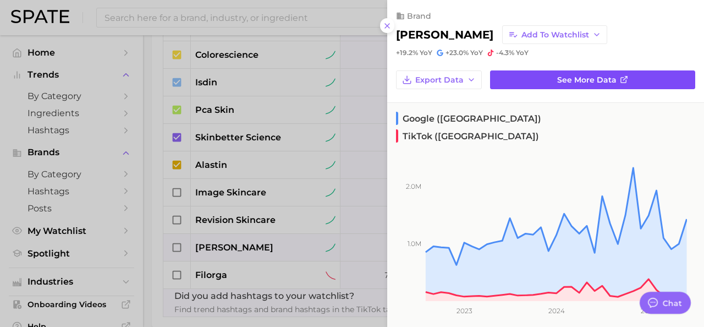
type textarea "x"
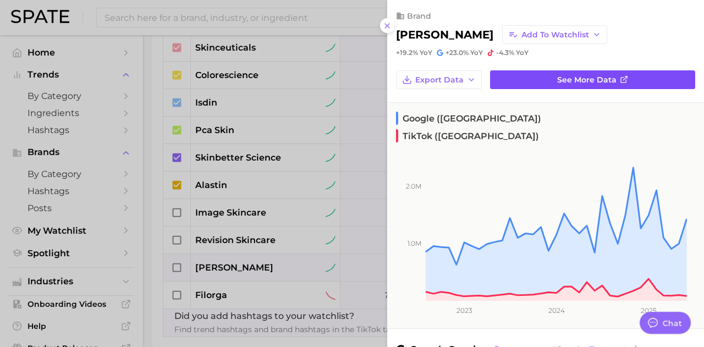
scroll to position [151, 0]
